Goal: Entertainment & Leisure: Consume media (video, audio)

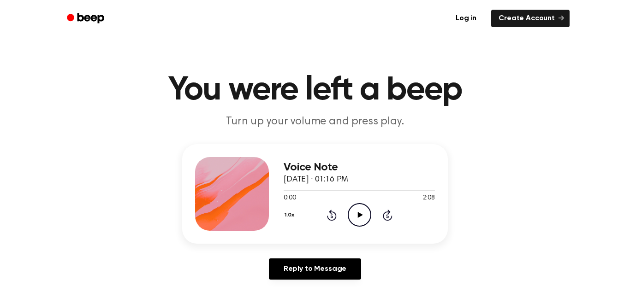
click at [359, 207] on icon "Play Audio" at bounding box center [359, 215] width 24 height 24
click at [359, 211] on icon "Play Audio" at bounding box center [359, 215] width 24 height 24
